Goal: Task Accomplishment & Management: Complete application form

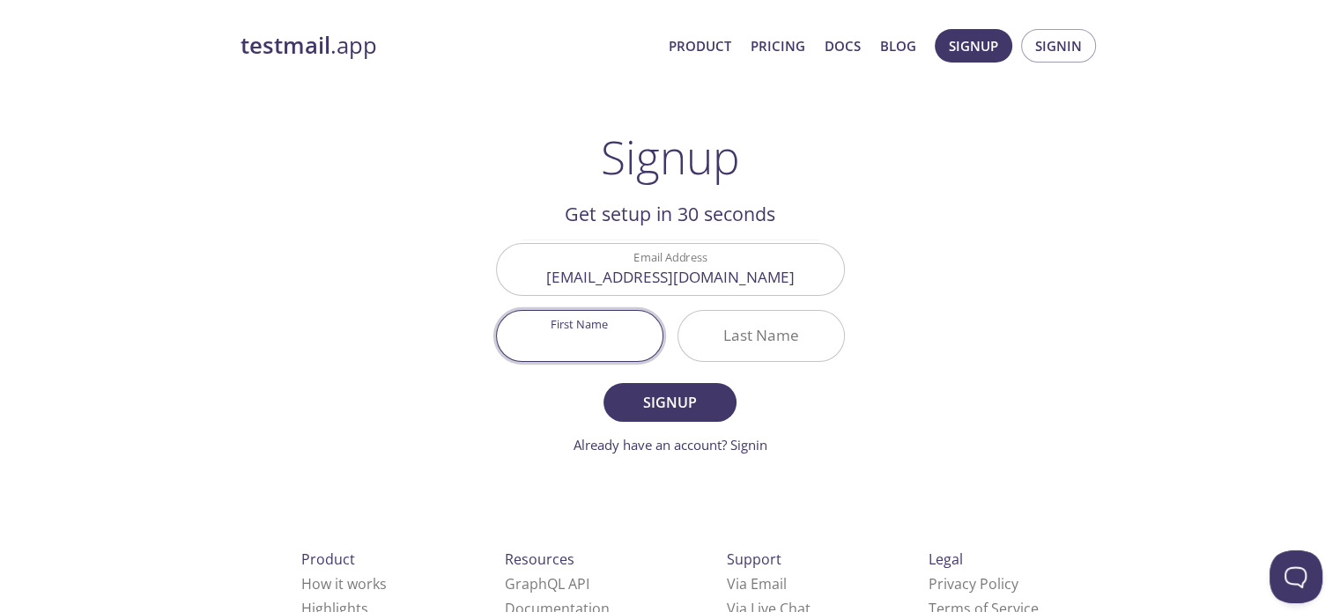
click at [581, 334] on input "First Name" at bounding box center [580, 336] width 166 height 50
type input "[PERSON_NAME]"
click at [750, 327] on input "Last Name" at bounding box center [761, 336] width 166 height 50
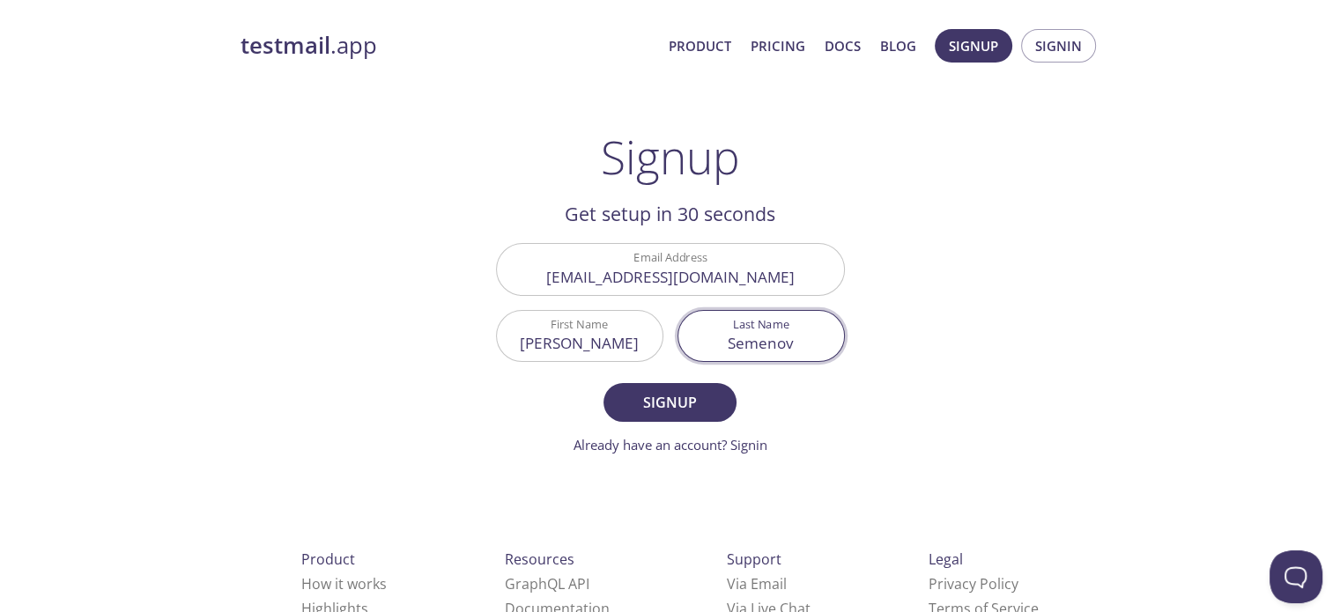
type input "Semenov"
click at [1069, 284] on div "testmail .app Product Pricing Docs Blog Signup Signin Signup Get setup in 30 se…" at bounding box center [670, 422] width 902 height 809
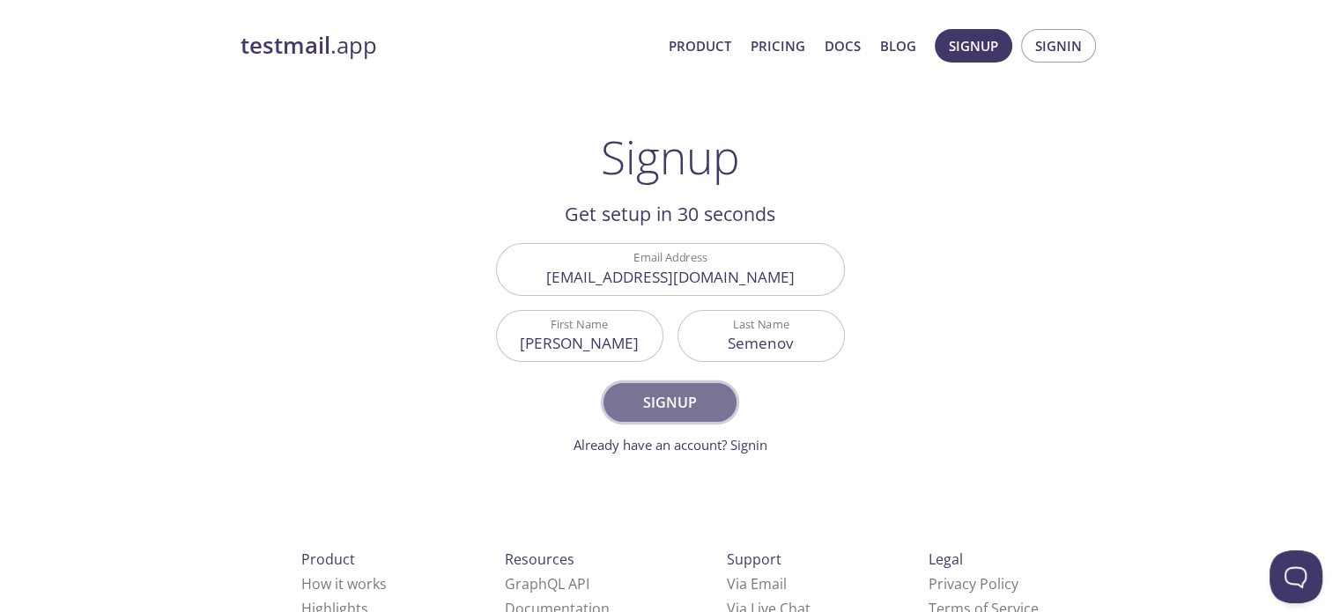
click at [672, 401] on span "Signup" at bounding box center [669, 402] width 93 height 25
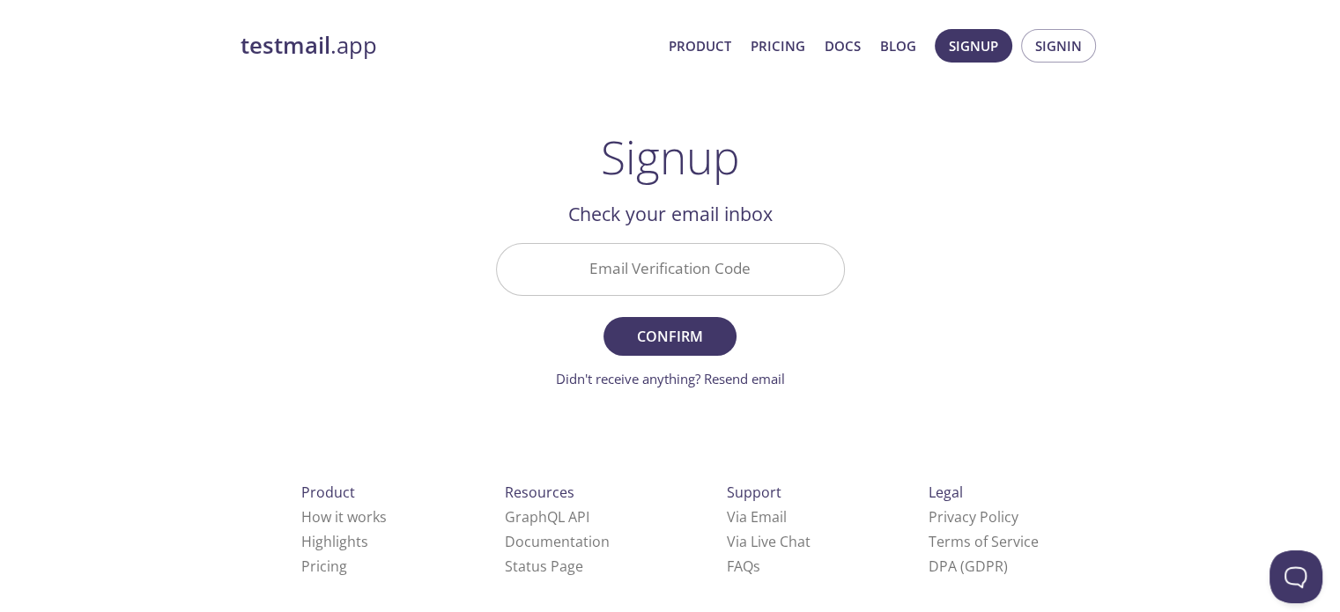
click at [624, 259] on input "Email Verification Code" at bounding box center [670, 269] width 347 height 50
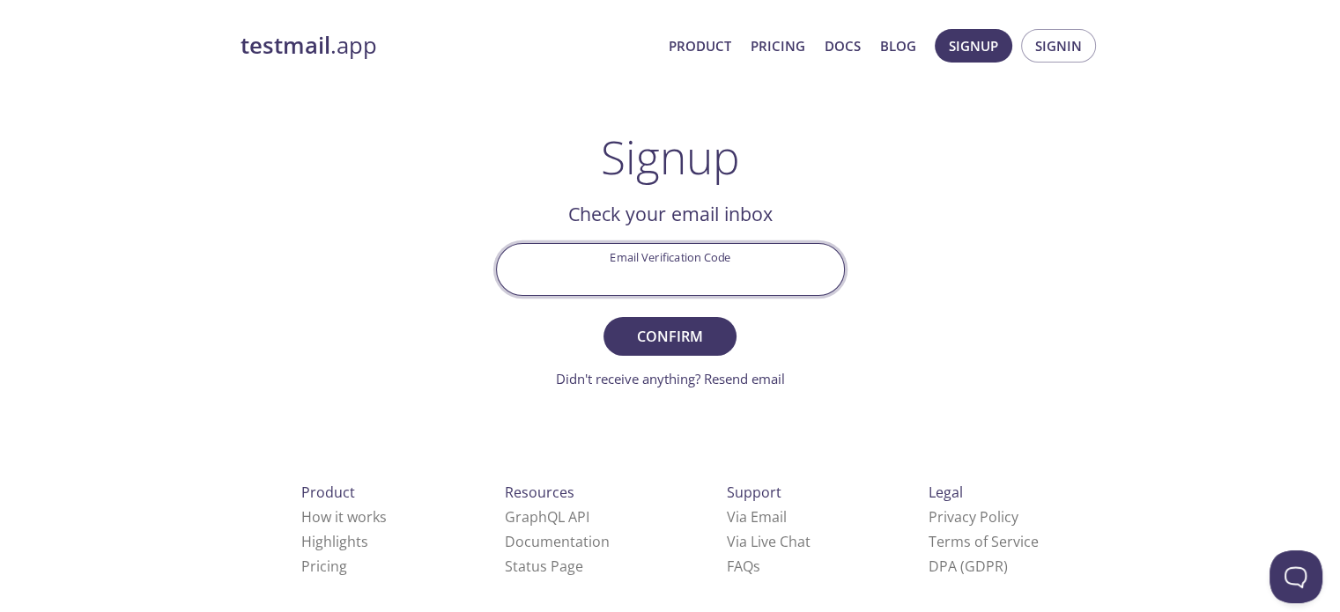
paste input "VSF9PN2"
type input "VSF9PN2"
click at [958, 317] on div "testmail .app Product Pricing Docs Blog Signup Signin Signup Get setup in 30 se…" at bounding box center [670, 389] width 902 height 742
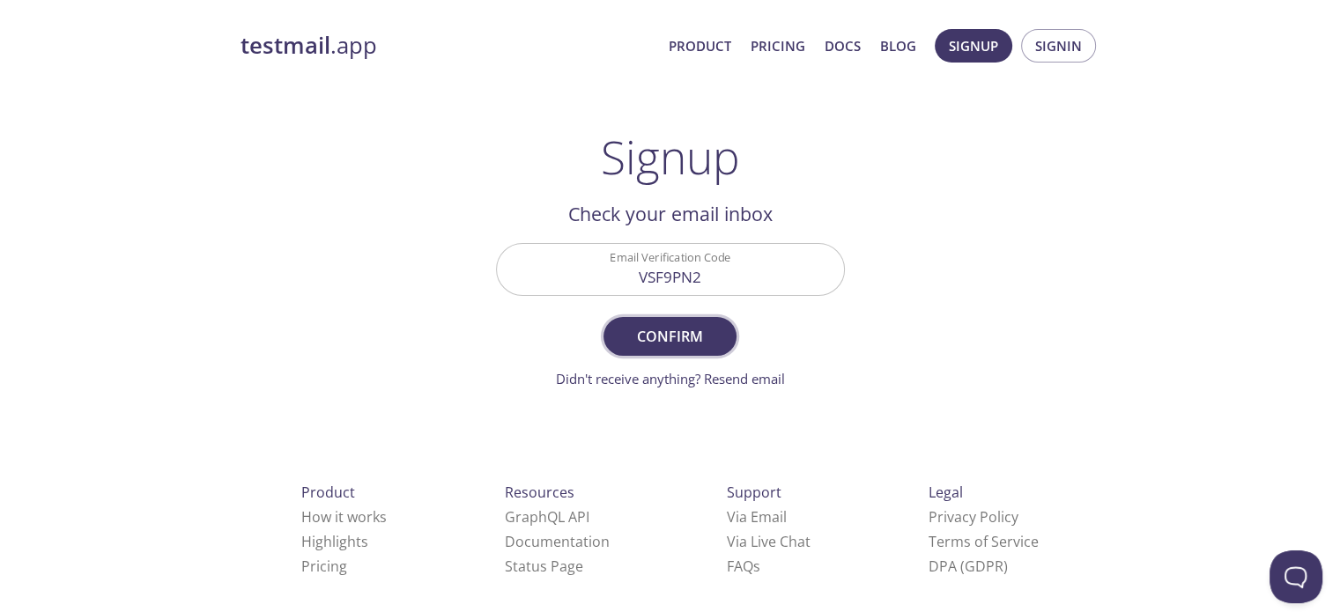
click at [666, 327] on span "Confirm" at bounding box center [669, 336] width 93 height 25
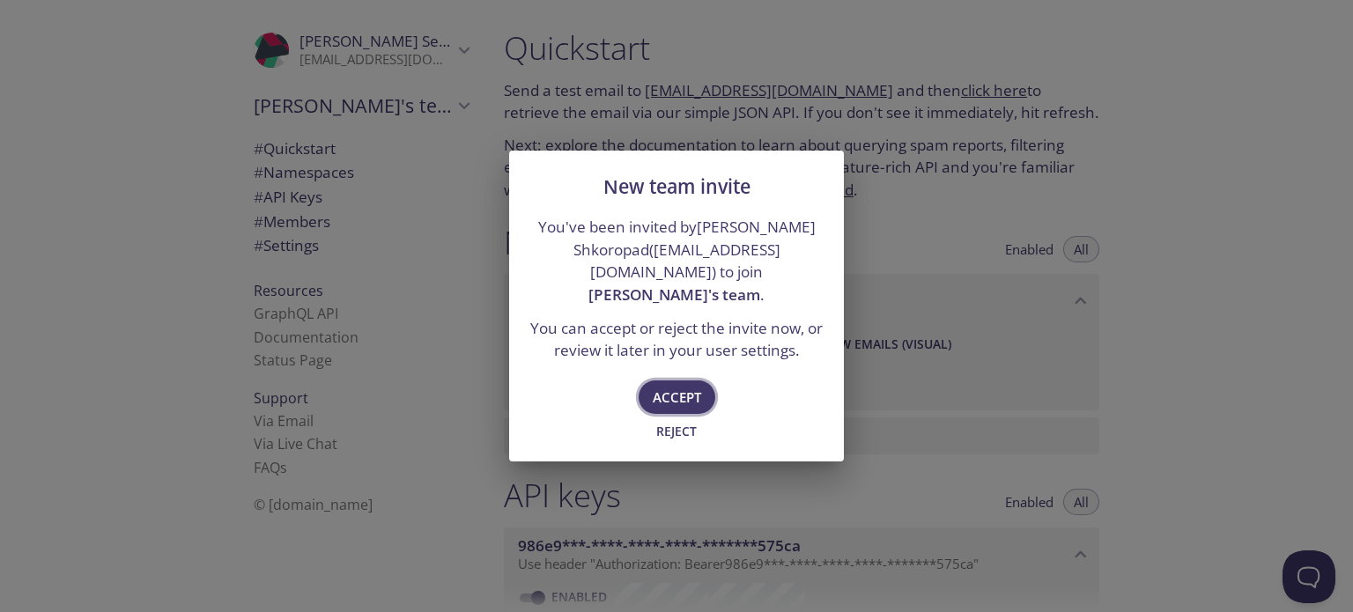
click at [683, 393] on span "Accept" at bounding box center [677, 397] width 48 height 23
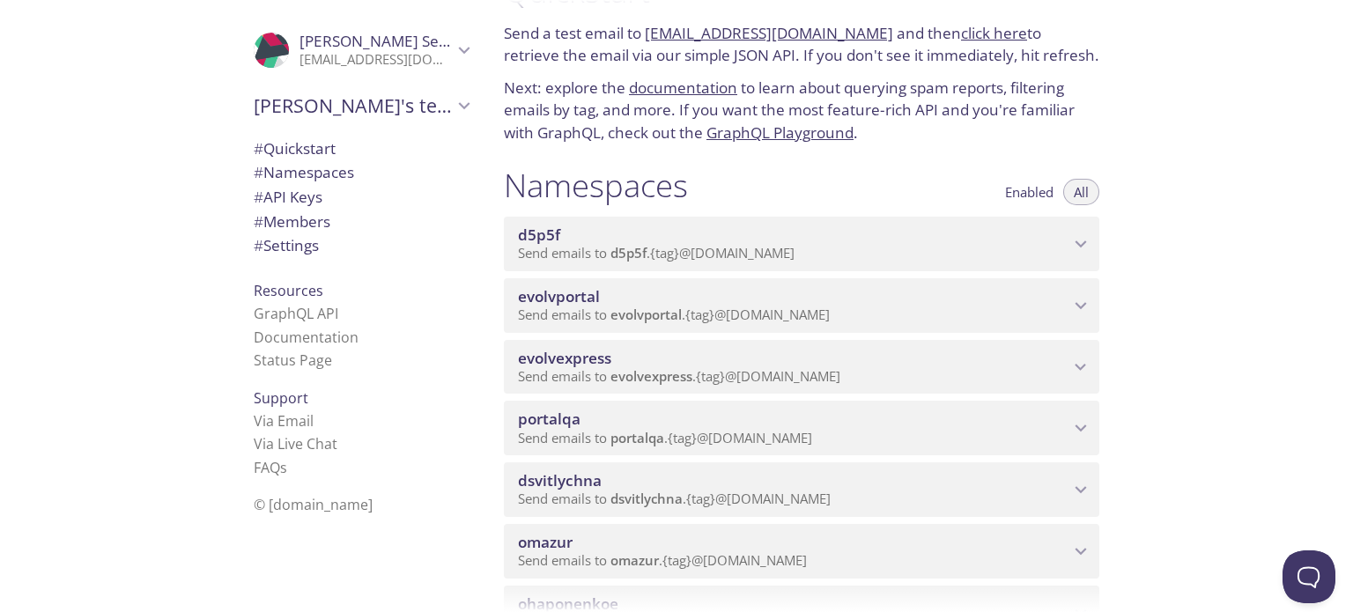
scroll to position [88, 0]
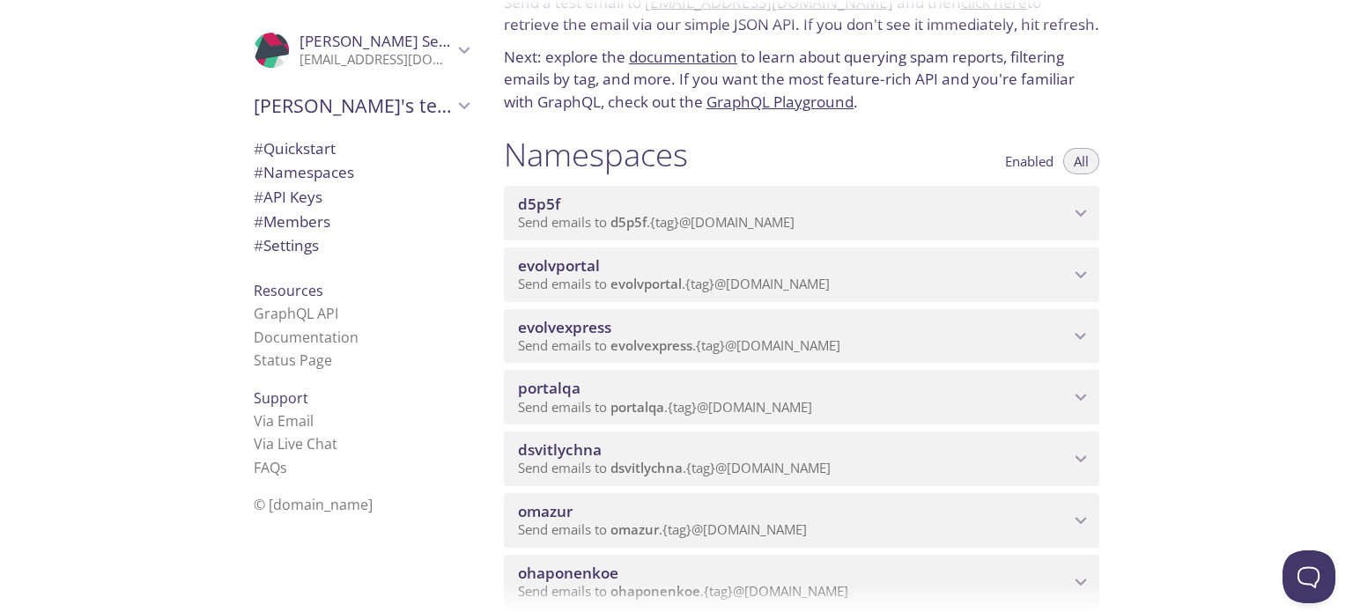
click at [573, 398] on span "portalqa" at bounding box center [549, 388] width 63 height 20
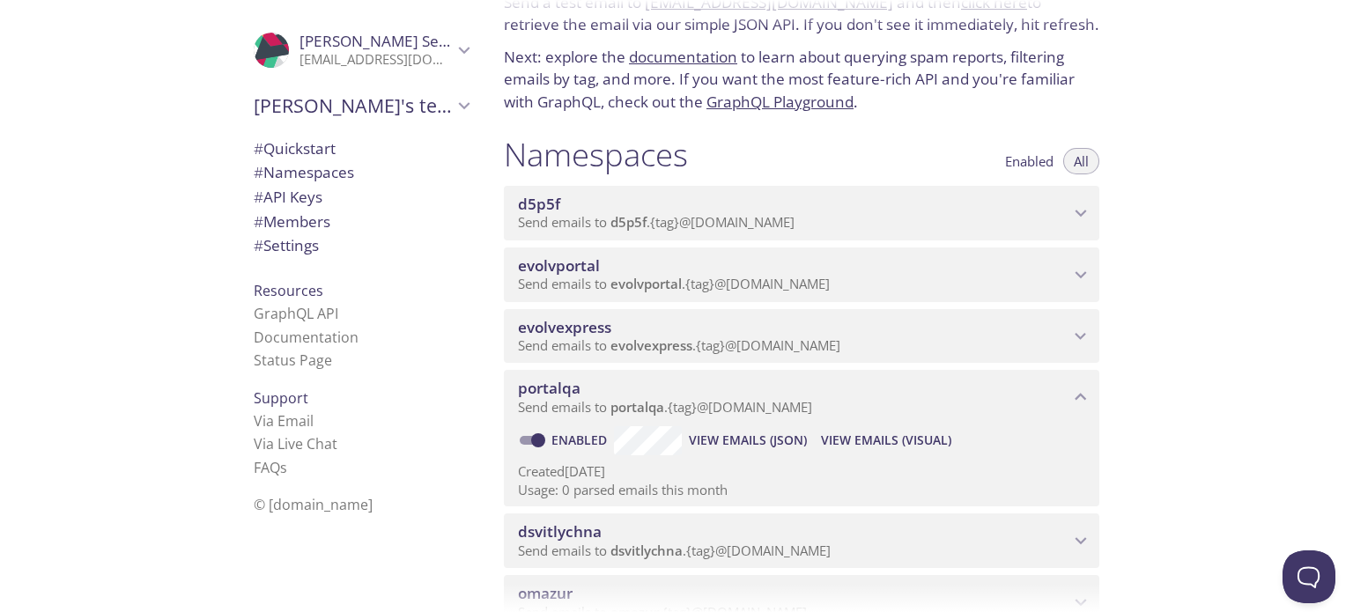
click at [573, 398] on span "portalqa" at bounding box center [549, 388] width 63 height 20
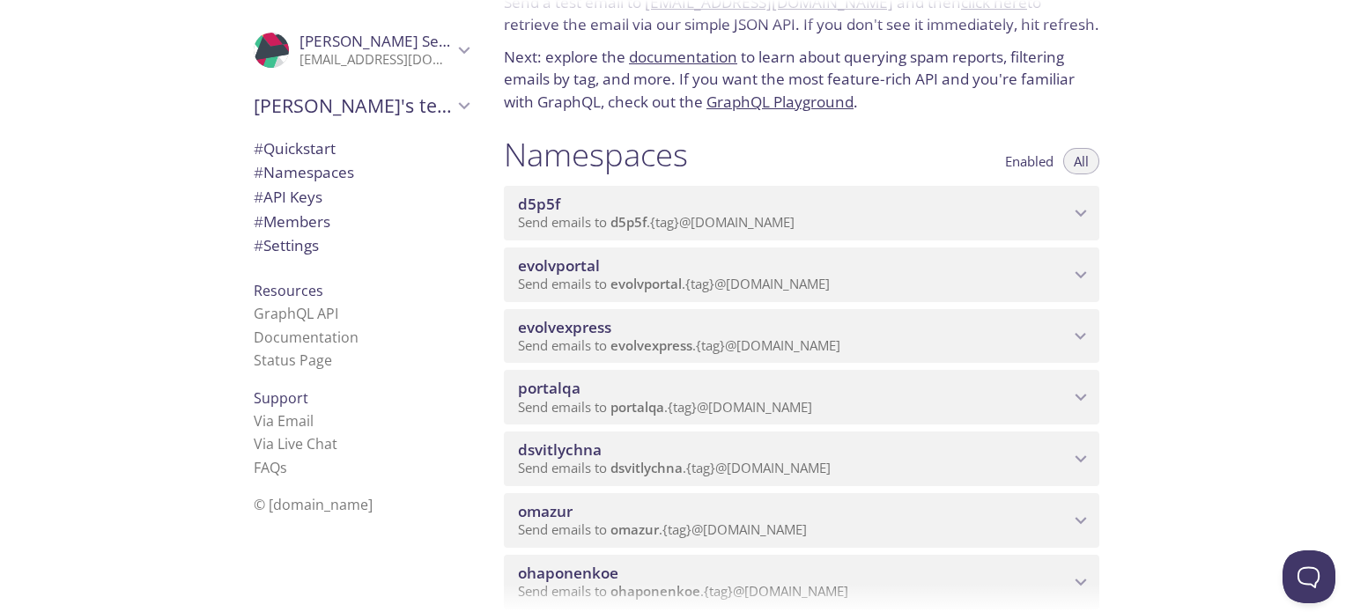
click at [1233, 159] on div "Quickstart Send a test email to evolvportal.test@inbox.testmail.app and then cl…" at bounding box center [921, 306] width 863 height 612
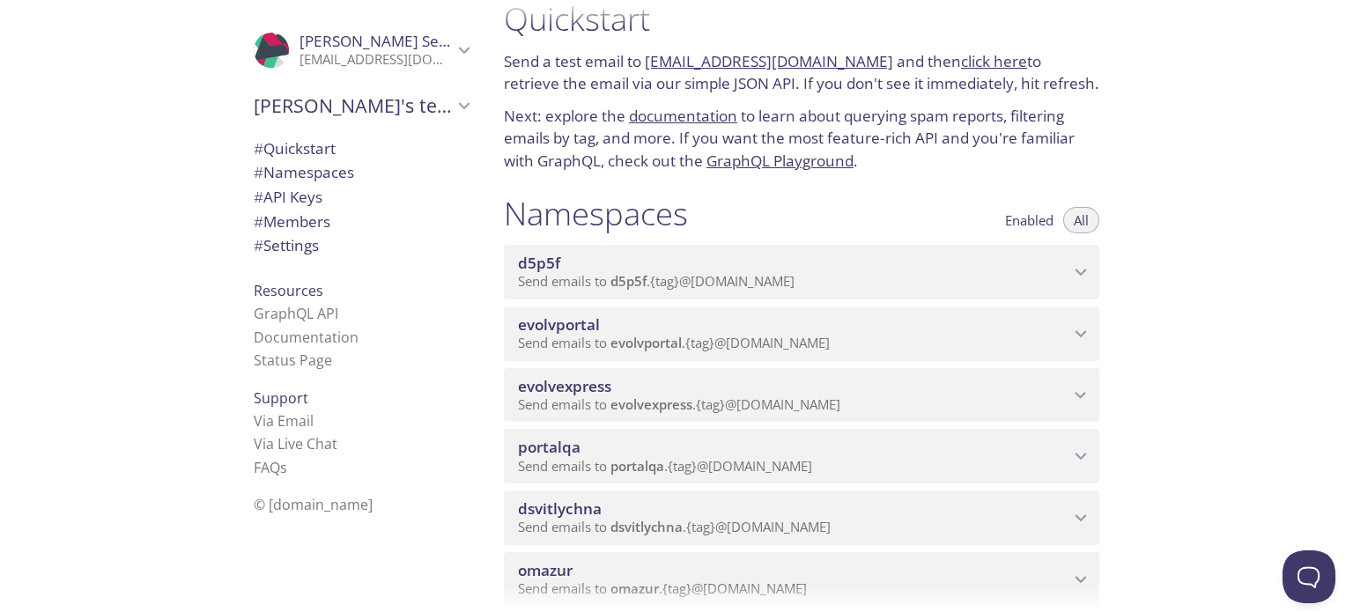
scroll to position [0, 0]
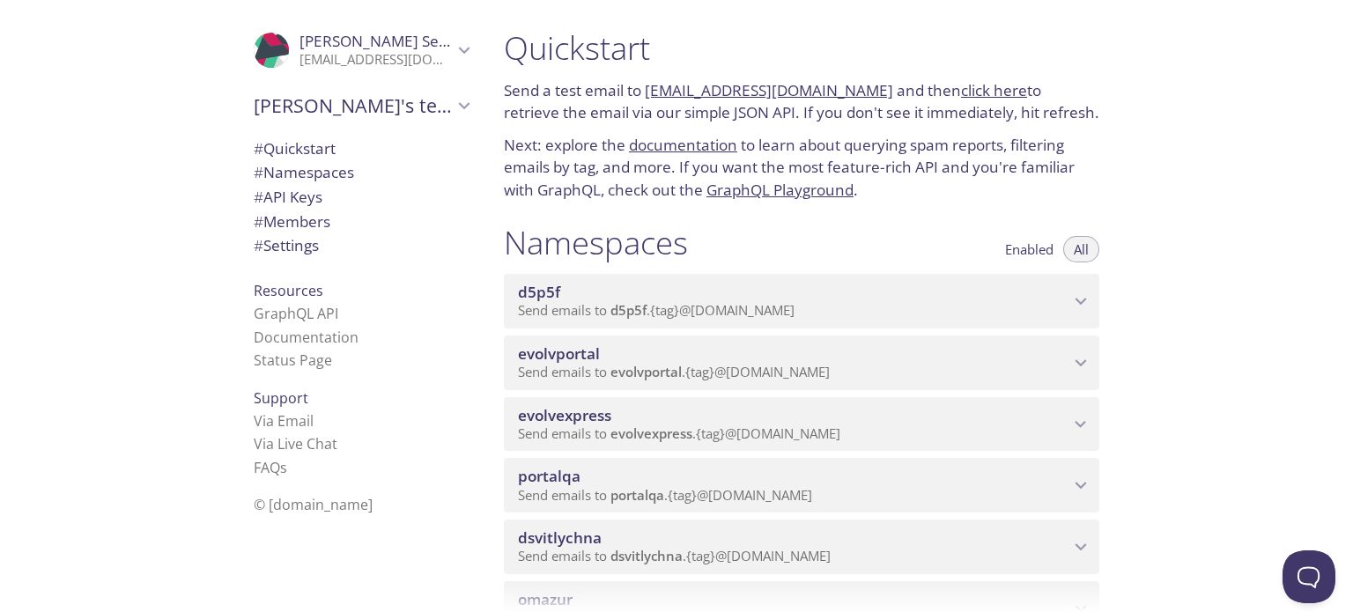
click at [314, 107] on span "[PERSON_NAME]'s team" at bounding box center [353, 105] width 199 height 25
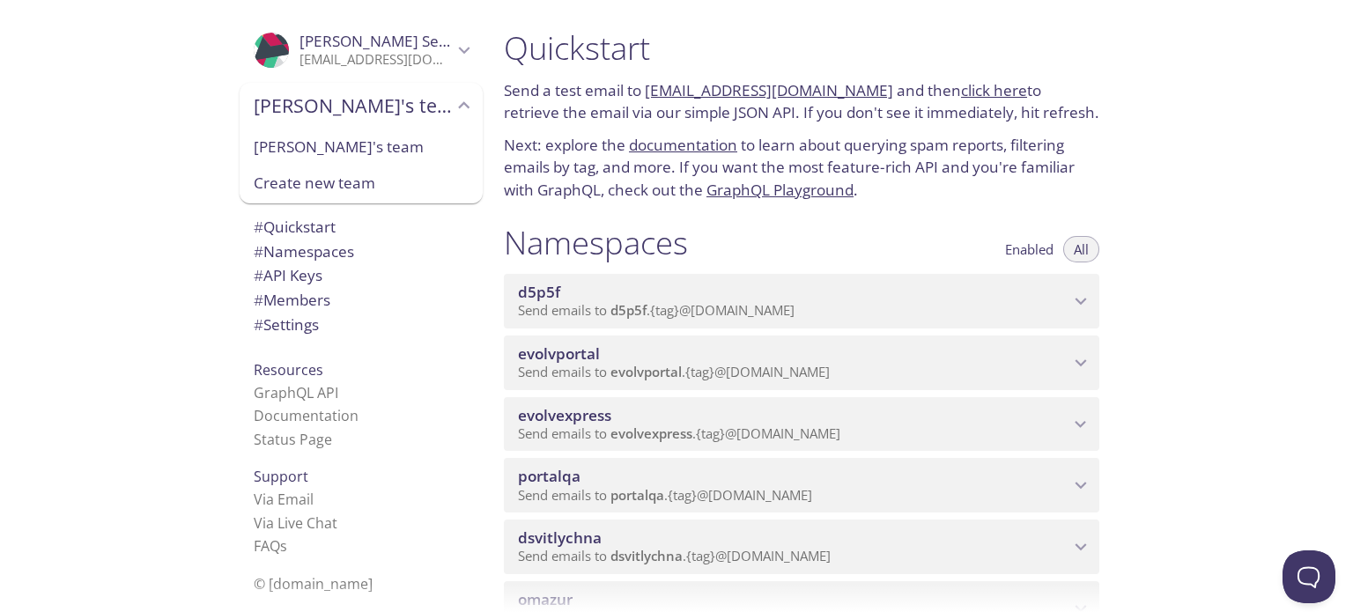
click at [295, 146] on span "[PERSON_NAME]'s team" at bounding box center [361, 147] width 215 height 23
type input "[PERSON_NAME]'s team"
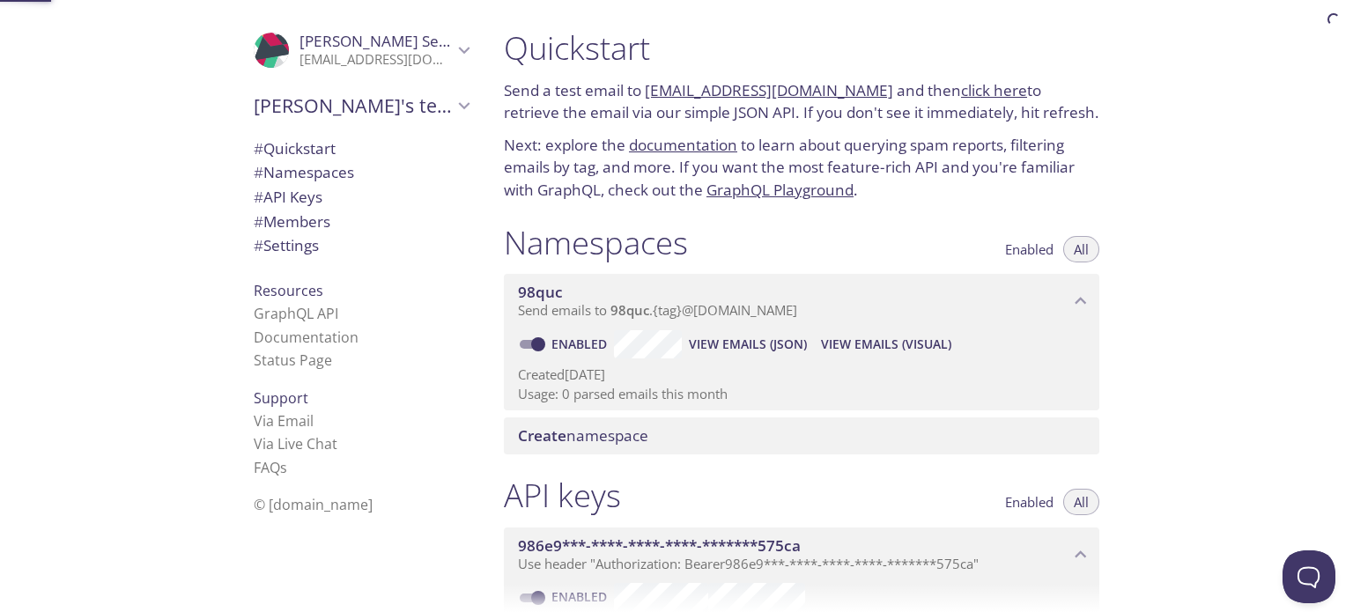
scroll to position [28, 0]
